Goal: Information Seeking & Learning: Find specific fact

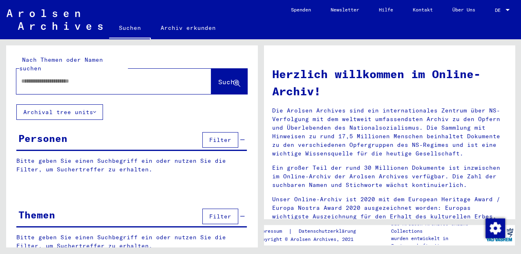
drag, startPoint x: 48, startPoint y: 75, endPoint x: 72, endPoint y: 101, distance: 34.7
click at [49, 77] on input "text" at bounding box center [103, 81] width 165 height 9
type input "**********"
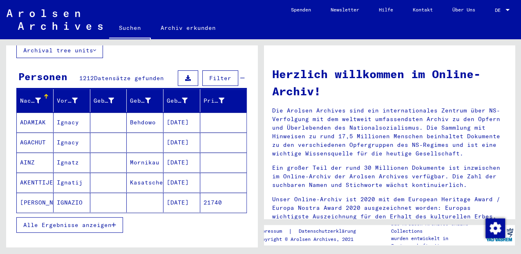
scroll to position [65, 0]
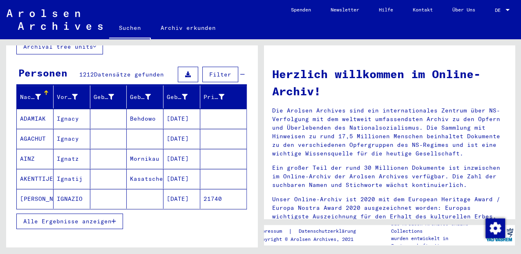
click at [113, 218] on icon "button" at bounding box center [114, 221] width 4 height 6
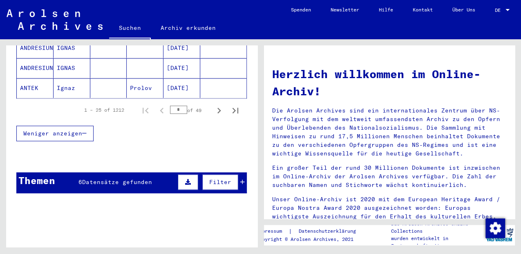
scroll to position [596, 0]
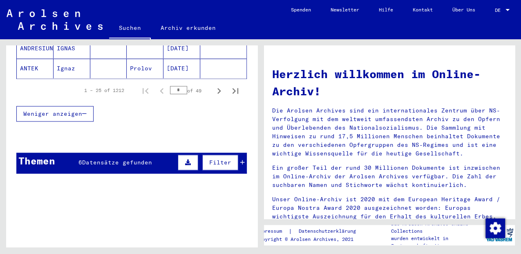
click at [135, 159] on span "Datensätze gefunden" at bounding box center [117, 162] width 70 height 7
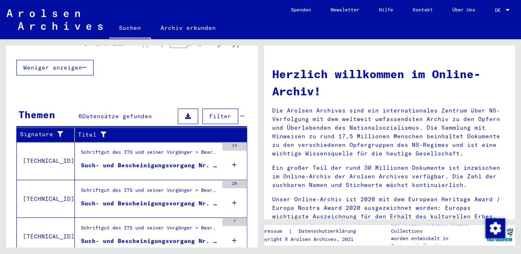
scroll to position [648, 0]
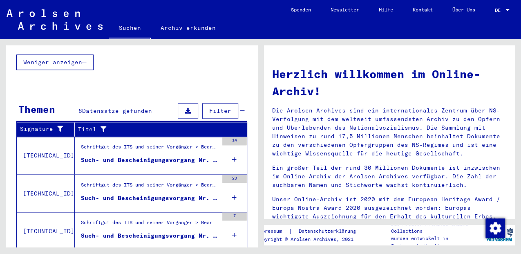
click at [232, 145] on icon at bounding box center [234, 159] width 4 height 29
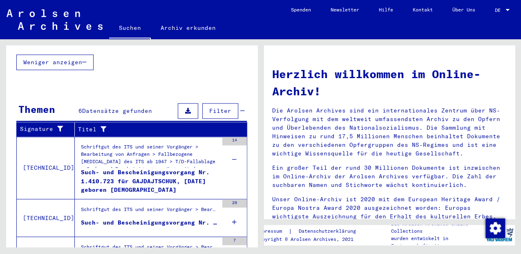
click at [232, 137] on div "14" at bounding box center [234, 141] width 25 height 8
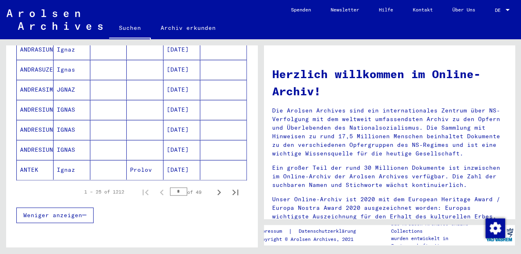
scroll to position [504, 0]
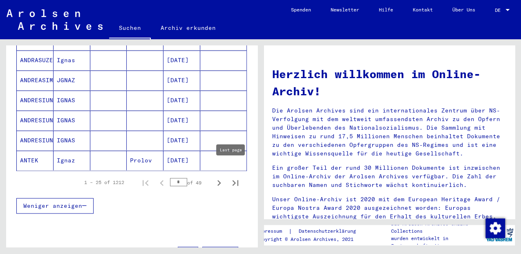
click at [232, 180] on icon "Last page" at bounding box center [235, 183] width 6 height 6
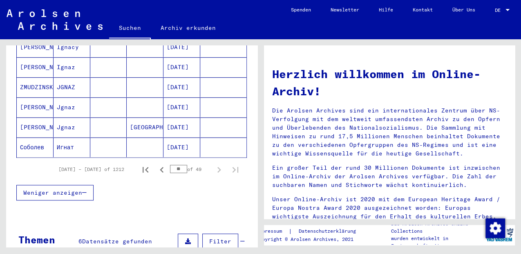
scroll to position [258, 0]
click at [156, 163] on icon "Previous page" at bounding box center [161, 168] width 11 height 11
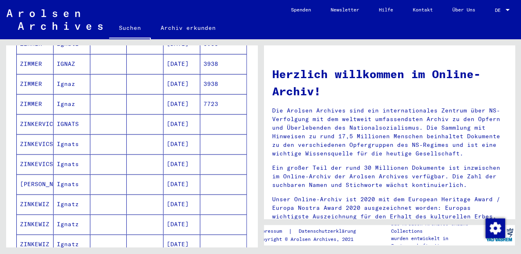
scroll to position [449, 0]
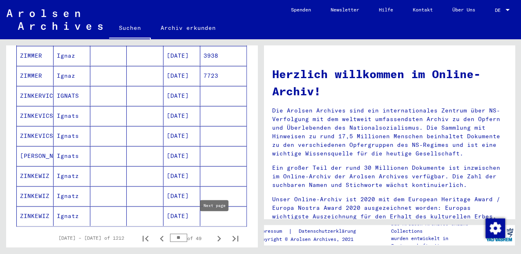
click at [215, 232] on icon "Next page" at bounding box center [218, 237] width 11 height 11
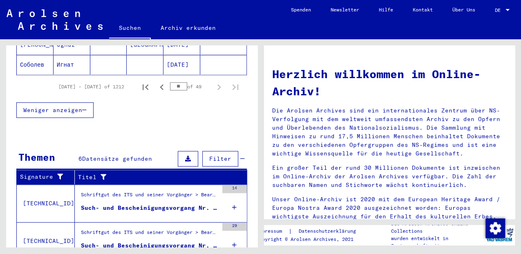
scroll to position [176, 0]
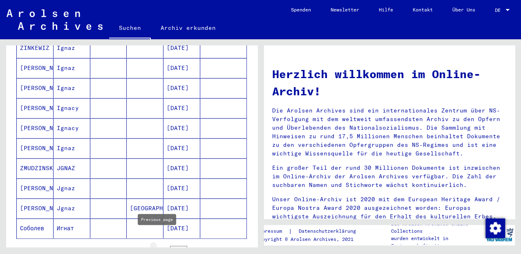
click at [160, 248] on icon "Previous page" at bounding box center [162, 251] width 4 height 6
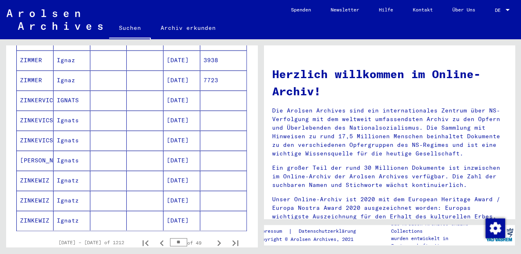
scroll to position [449, 0]
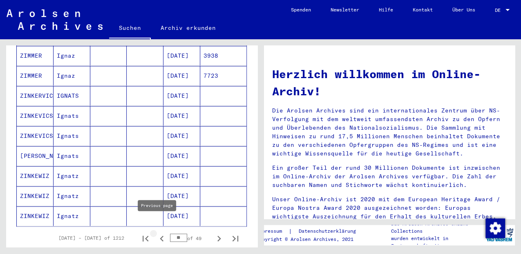
click at [156, 232] on icon "Previous page" at bounding box center [161, 237] width 11 height 11
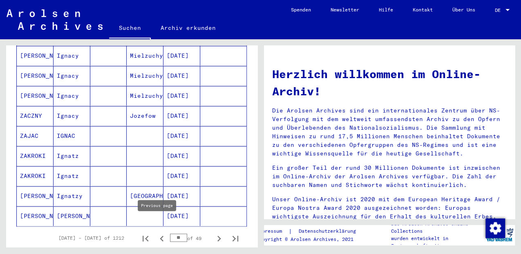
click at [160, 235] on icon "Previous page" at bounding box center [162, 238] width 4 height 6
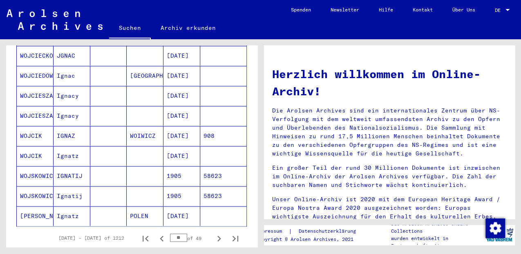
click at [160, 235] on icon "Previous page" at bounding box center [162, 238] width 4 height 6
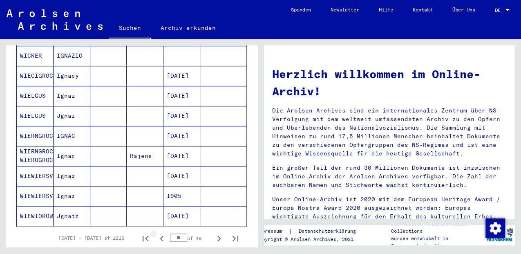
click at [160, 235] on icon "Previous page" at bounding box center [162, 238] width 4 height 6
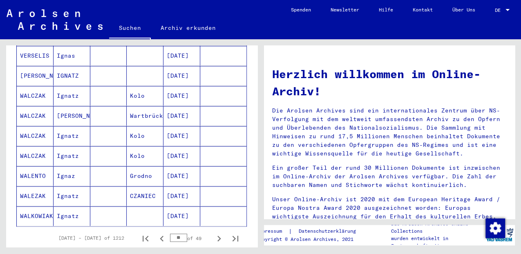
click at [160, 235] on icon "Previous page" at bounding box center [162, 238] width 4 height 6
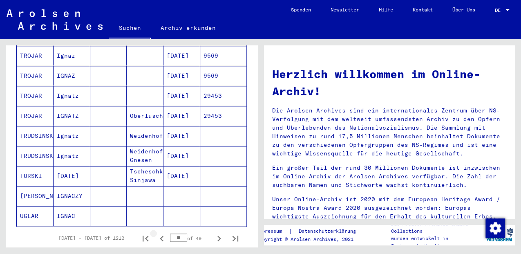
click at [160, 235] on icon "Previous page" at bounding box center [162, 238] width 4 height 6
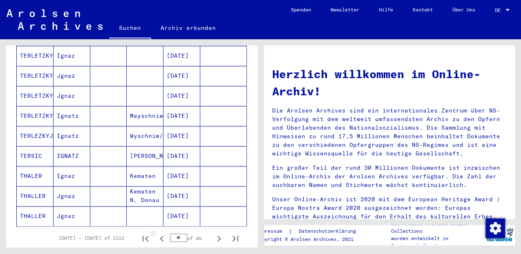
click at [160, 235] on icon "Previous page" at bounding box center [162, 238] width 4 height 6
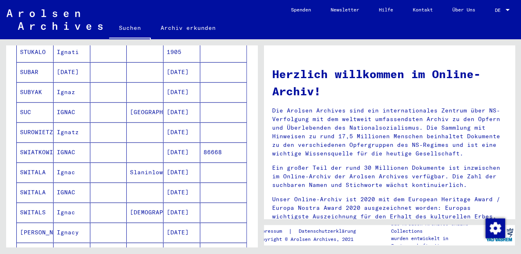
scroll to position [230, 0]
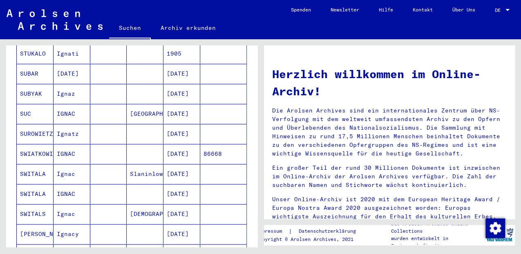
click at [46, 124] on mat-cell "SUROWIETZ" at bounding box center [35, 134] width 37 height 20
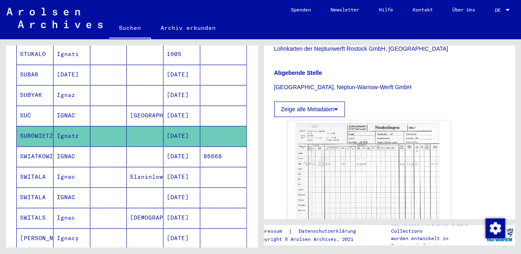
scroll to position [190, 0]
click at [335, 179] on img at bounding box center [369, 179] width 172 height 127
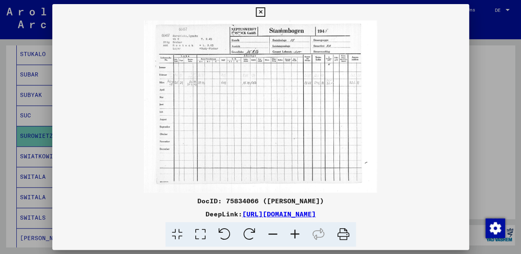
click at [200, 236] on icon at bounding box center [200, 234] width 23 height 25
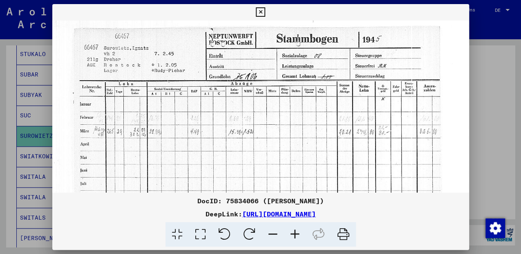
click at [261, 13] on icon at bounding box center [260, 12] width 9 height 10
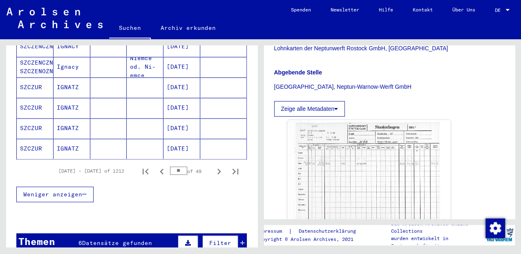
scroll to position [563, 0]
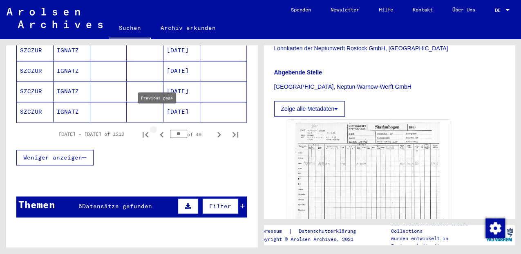
click at [160, 132] on icon "Previous page" at bounding box center [162, 135] width 4 height 6
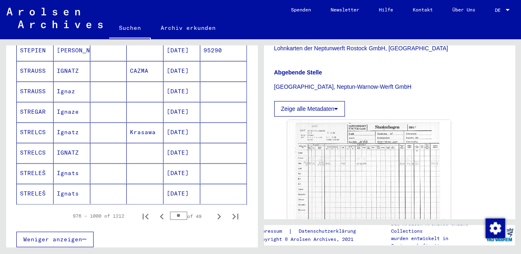
scroll to position [535, 0]
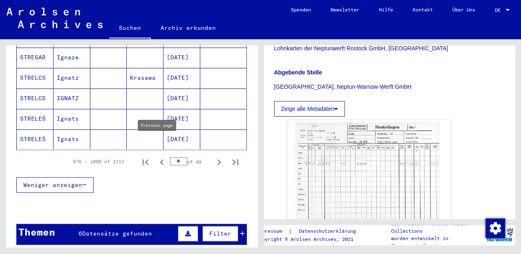
click at [156, 156] on icon "Previous page" at bounding box center [161, 161] width 11 height 11
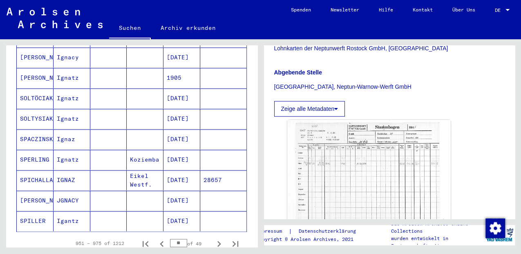
scroll to position [481, 0]
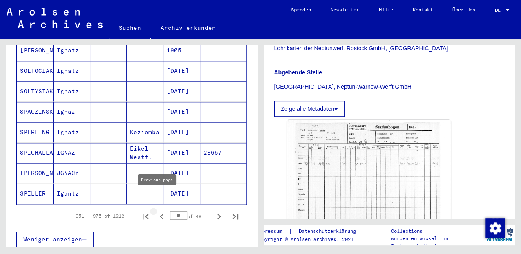
click at [160, 213] on icon "Previous page" at bounding box center [162, 216] width 4 height 6
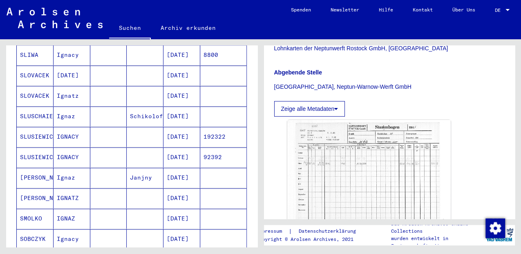
scroll to position [490, 0]
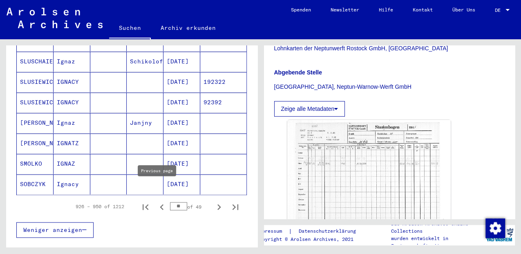
click at [160, 204] on icon "Previous page" at bounding box center [162, 207] width 4 height 6
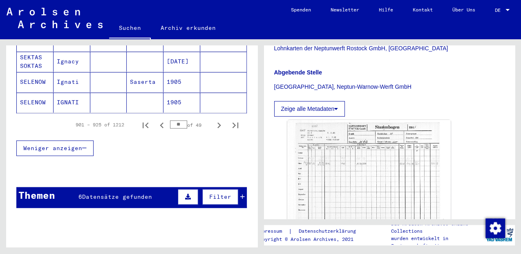
scroll to position [517, 0]
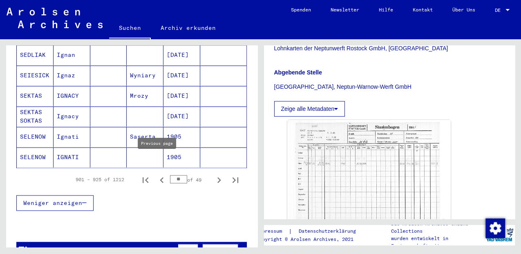
click at [156, 174] on icon "Previous page" at bounding box center [161, 179] width 11 height 11
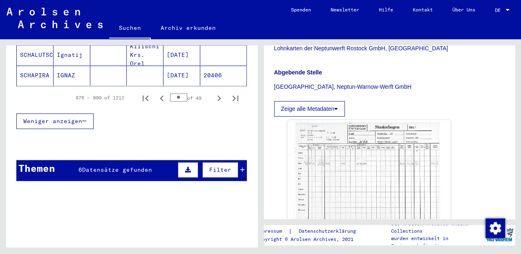
scroll to position [599, 0]
click at [160, 95] on icon "Previous page" at bounding box center [162, 98] width 4 height 6
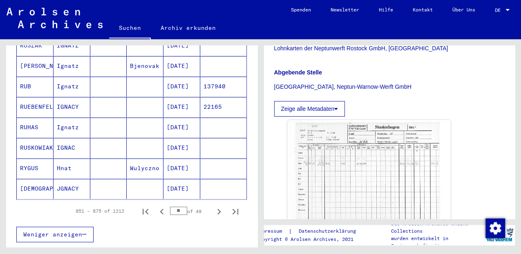
scroll to position [517, 0]
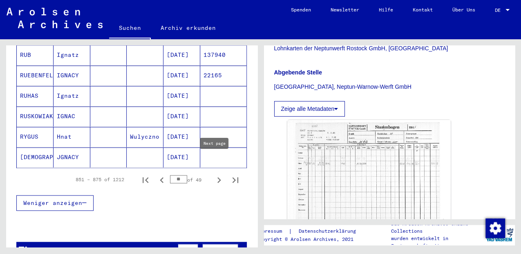
click at [217, 177] on icon "Next page" at bounding box center [219, 180] width 4 height 6
type input "**"
